Goal: Entertainment & Leisure: Browse casually

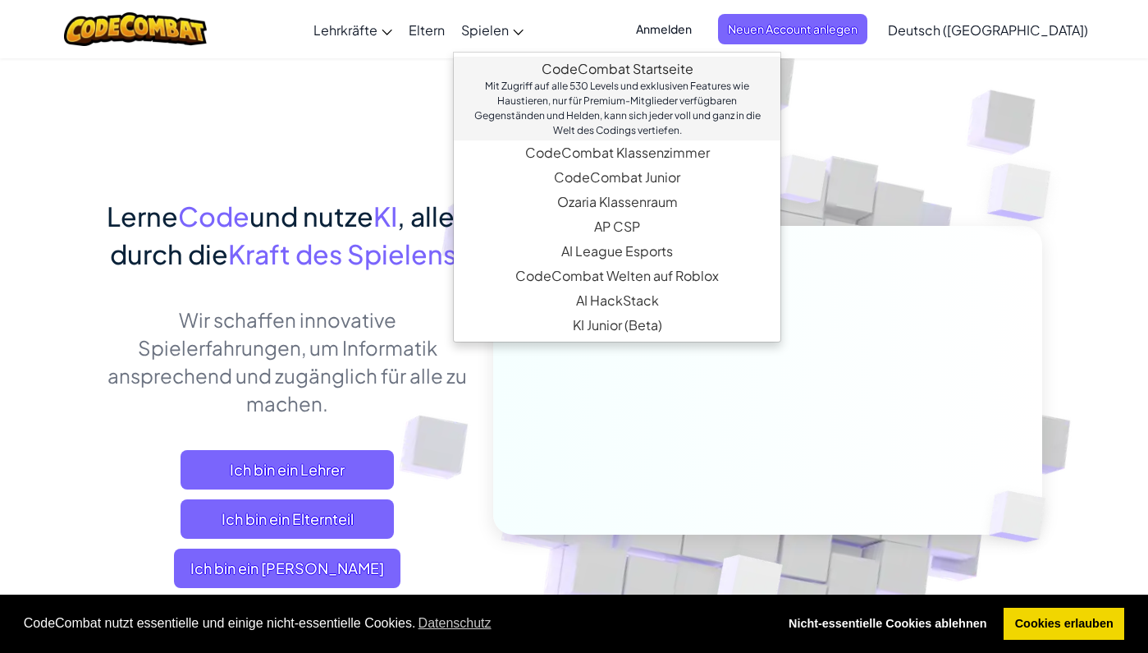
scroll to position [108, 0]
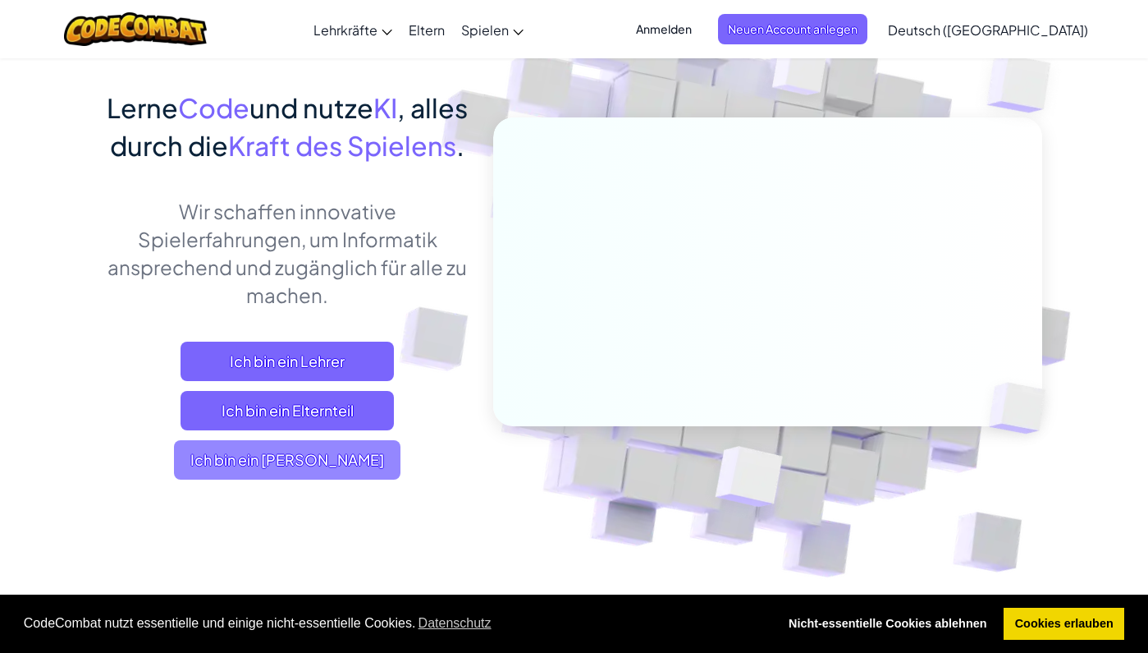
click at [277, 479] on span "Ich bin ein [PERSON_NAME]" at bounding box center [287, 459] width 227 height 39
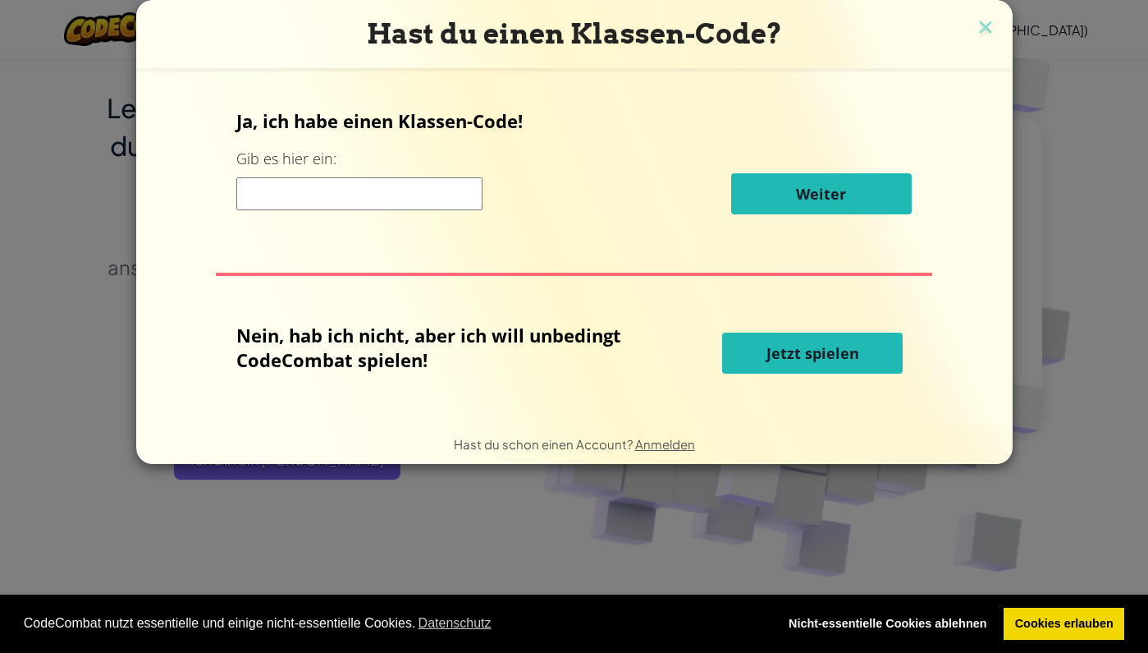
click at [764, 363] on button "Jetzt spielen" at bounding box center [812, 352] width 181 height 41
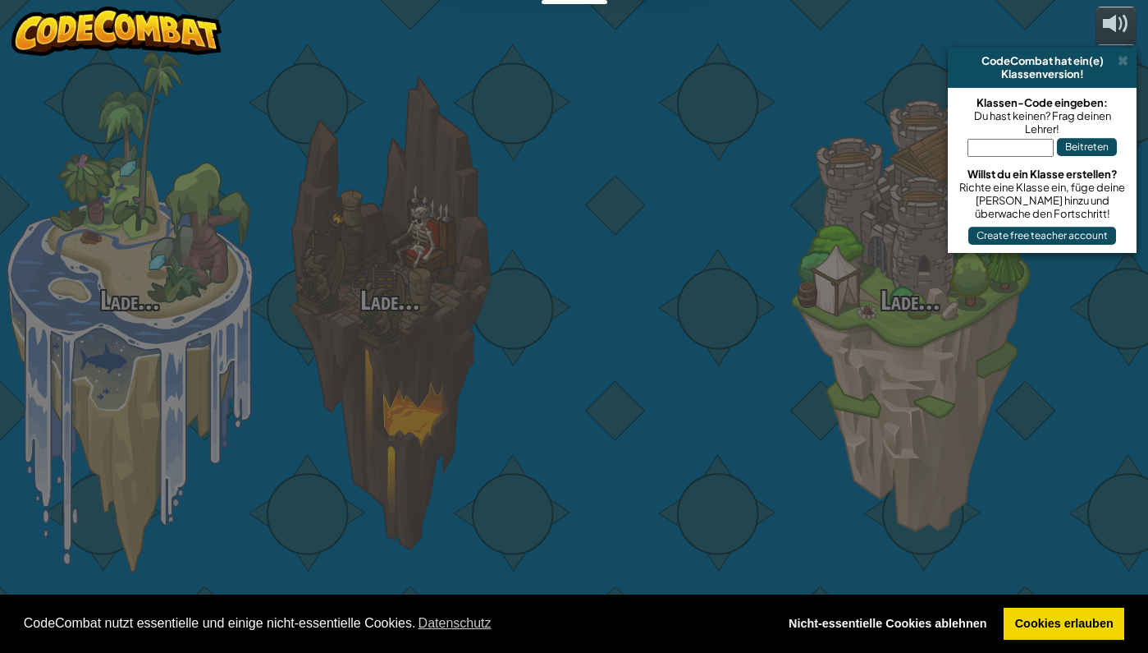
select select "de-DE"
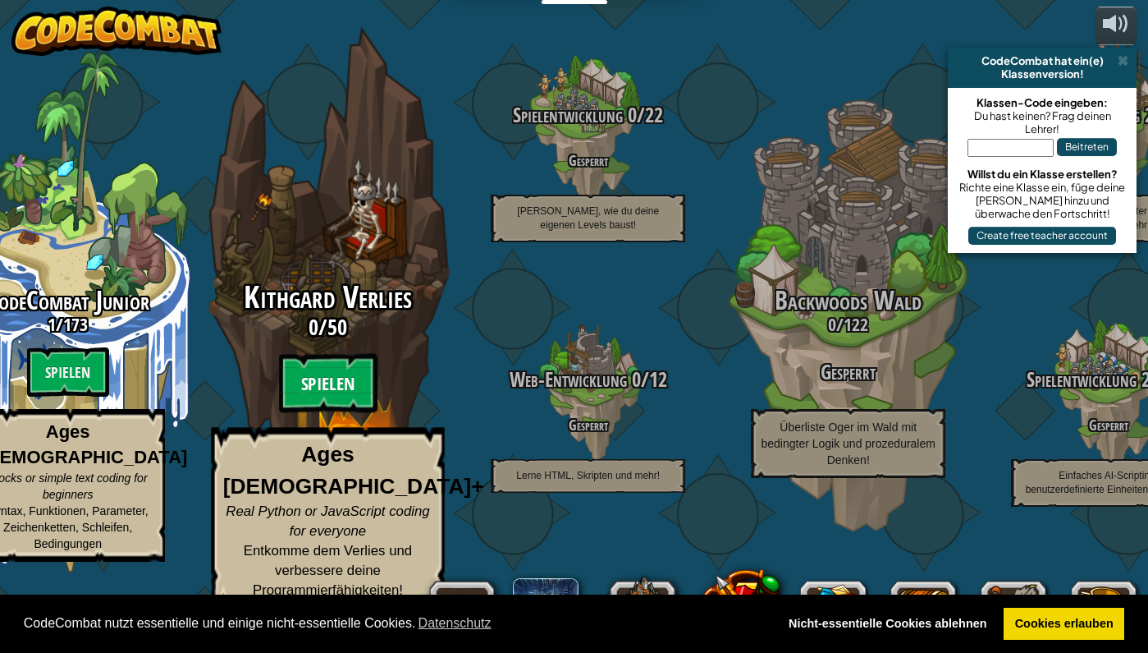
click at [352, 409] on btn "Spielen" at bounding box center [328, 383] width 98 height 59
select select "de-DE"
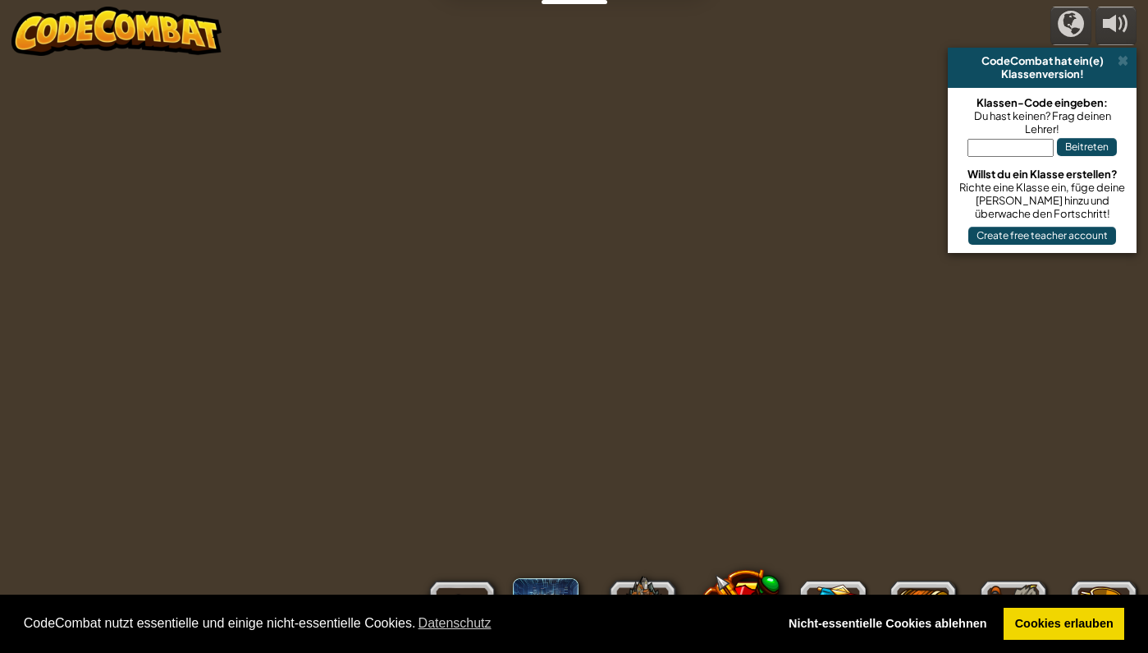
select select "de-DE"
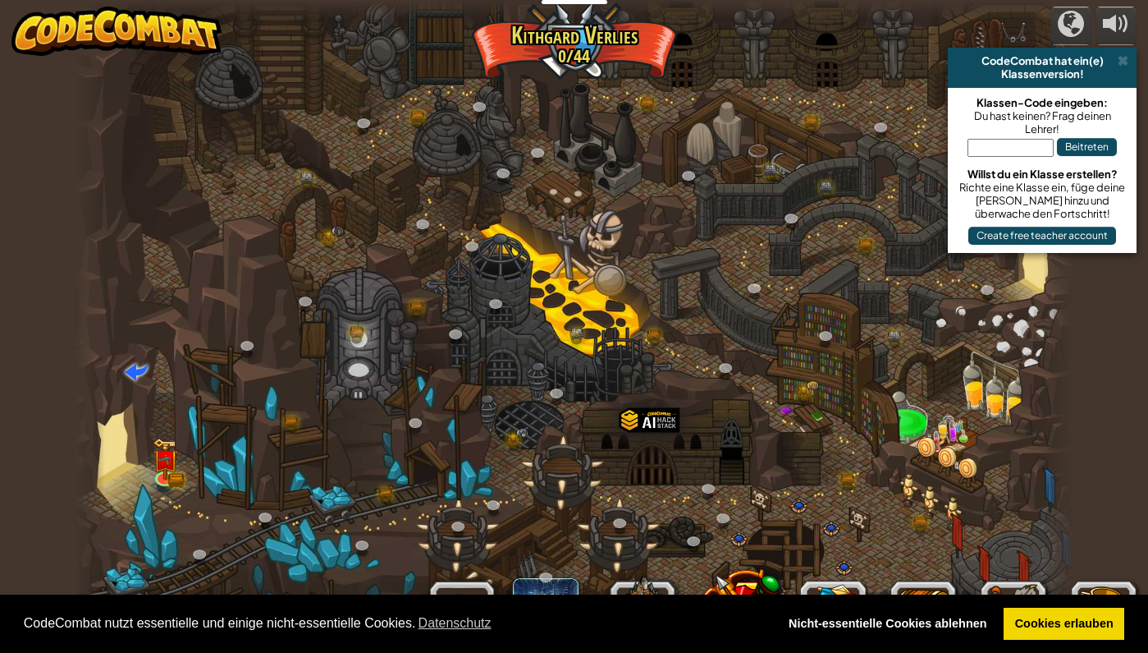
select select "de-DE"
click at [172, 473] on img at bounding box center [165, 449] width 25 height 56
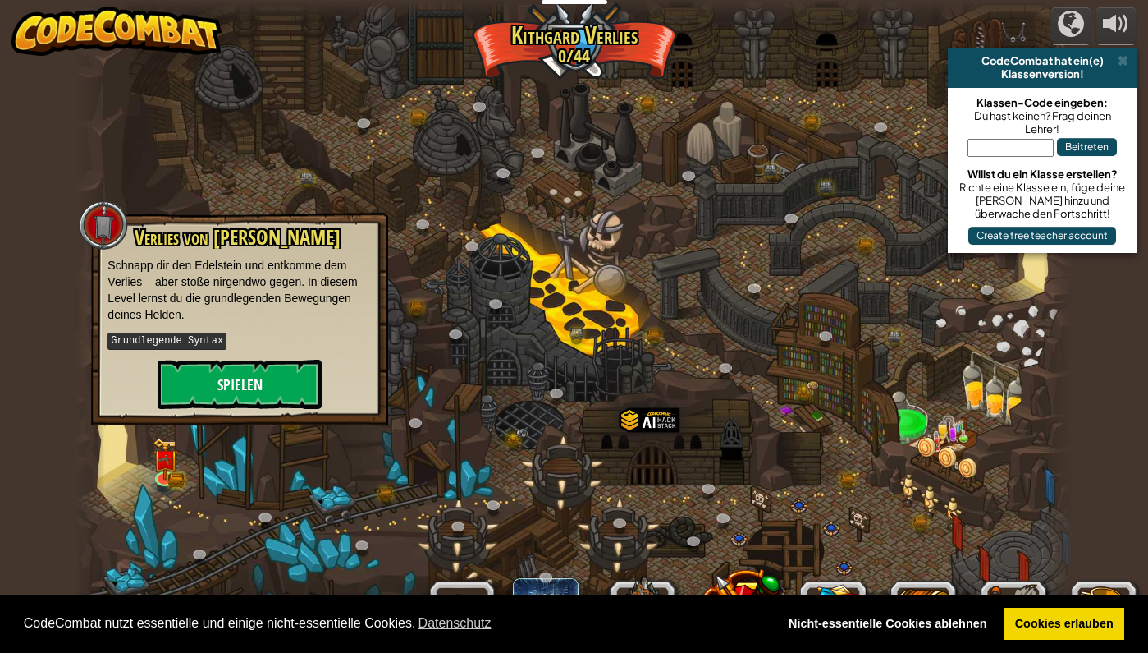
click at [248, 372] on button "Spielen" at bounding box center [240, 384] width 164 height 49
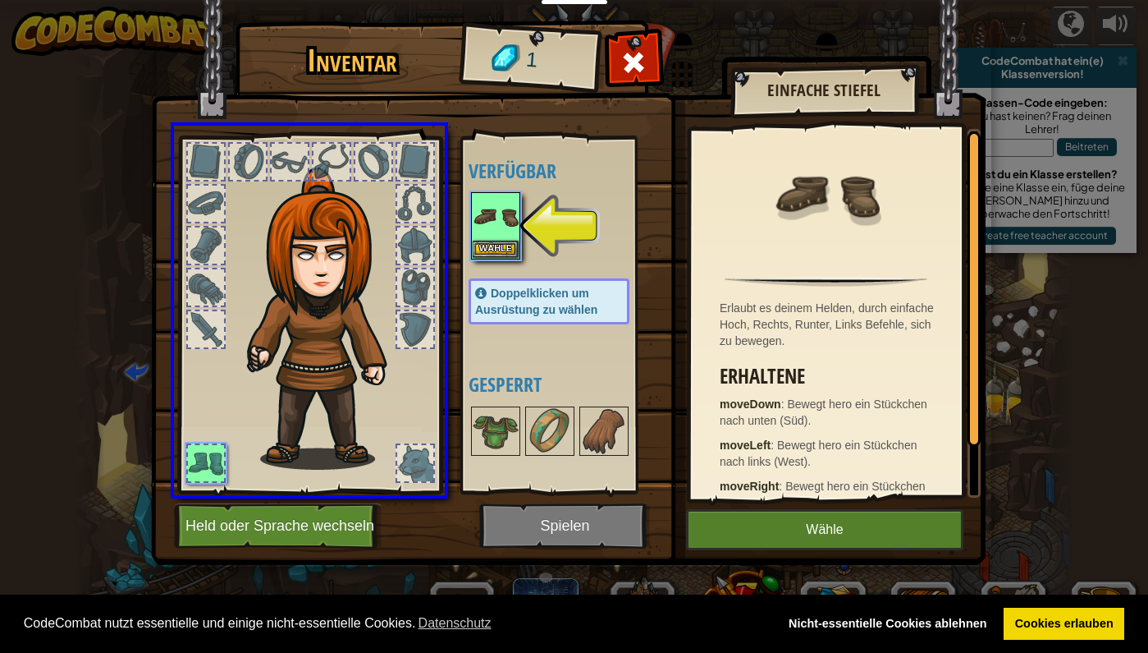
drag, startPoint x: 500, startPoint y: 222, endPoint x: 396, endPoint y: 396, distance: 203.6
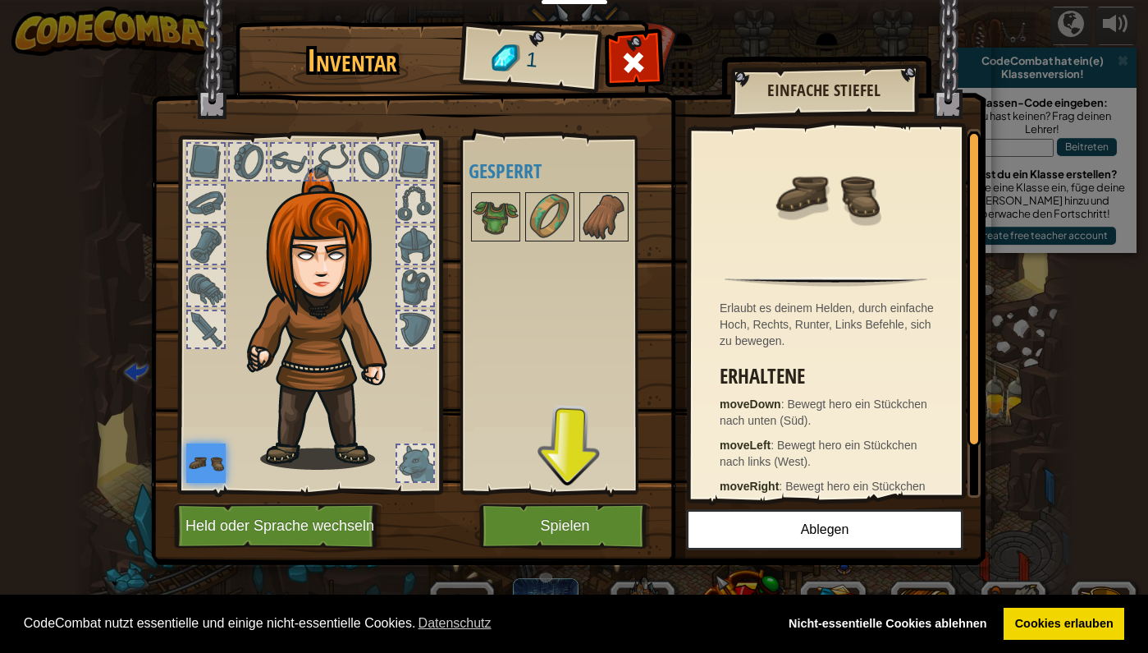
click at [535, 525] on button "Spielen" at bounding box center [565, 525] width 172 height 45
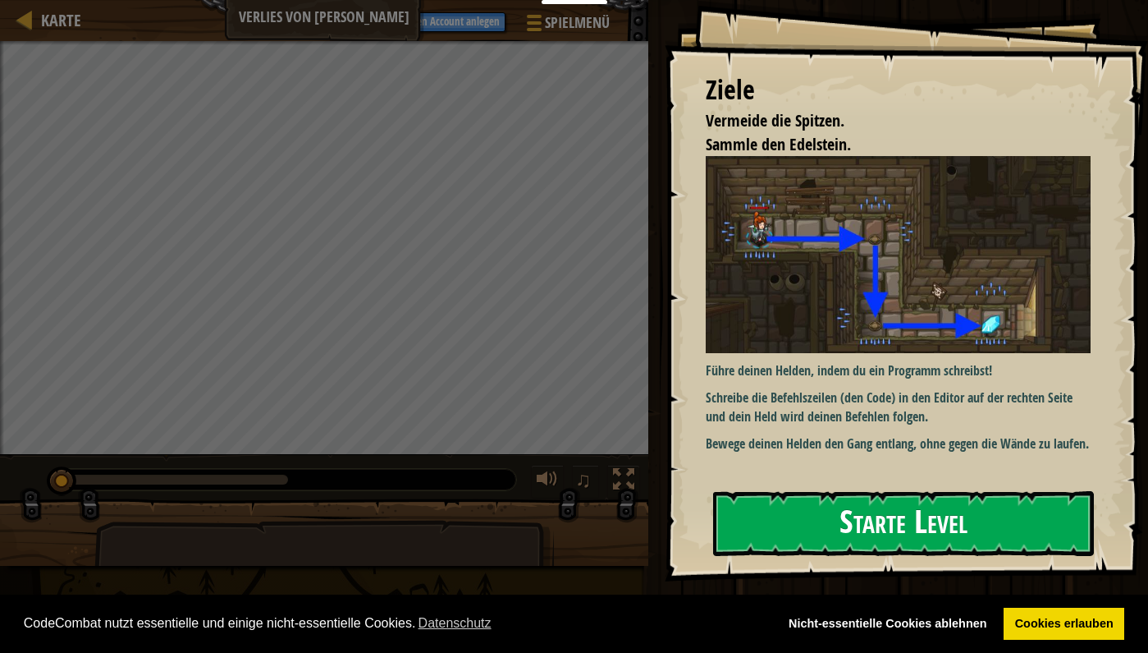
click at [822, 511] on button "Starte Level" at bounding box center [903, 523] width 381 height 65
